Goal: Task Accomplishment & Management: Manage account settings

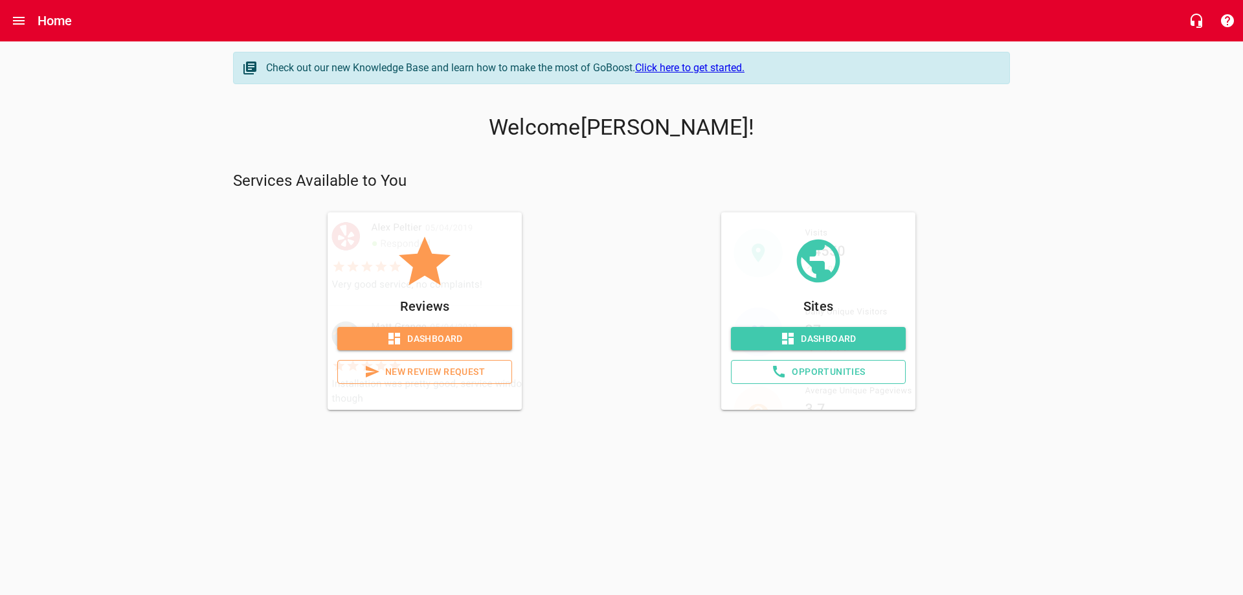
click at [440, 331] on span "Dashboard" at bounding box center [425, 339] width 154 height 16
